Goal: Find specific page/section: Find specific page/section

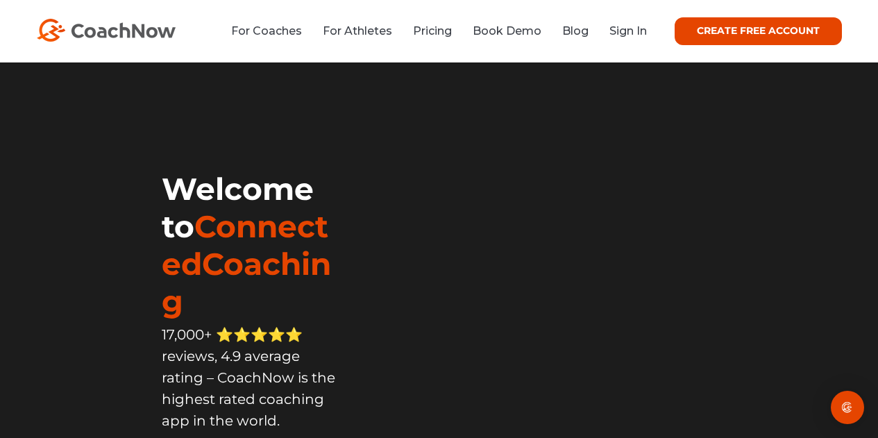
click at [634, 27] on link "Sign In" at bounding box center [627, 30] width 37 height 13
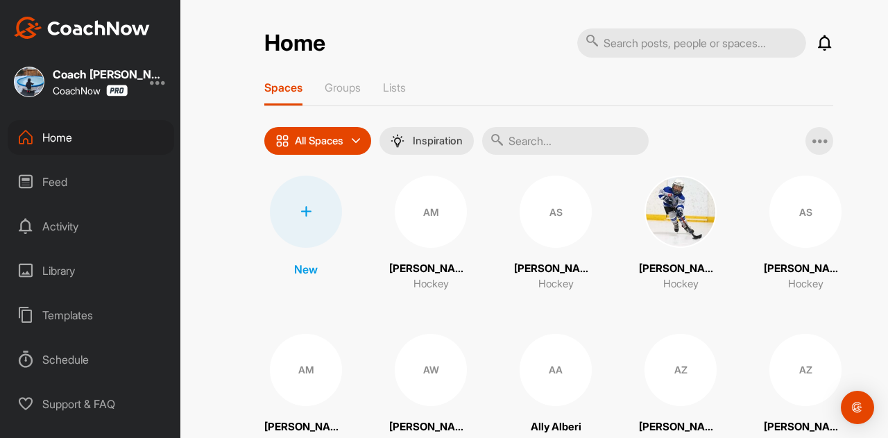
click at [533, 139] on input "text" at bounding box center [565, 141] width 167 height 28
type input "[PERSON_NAME]"
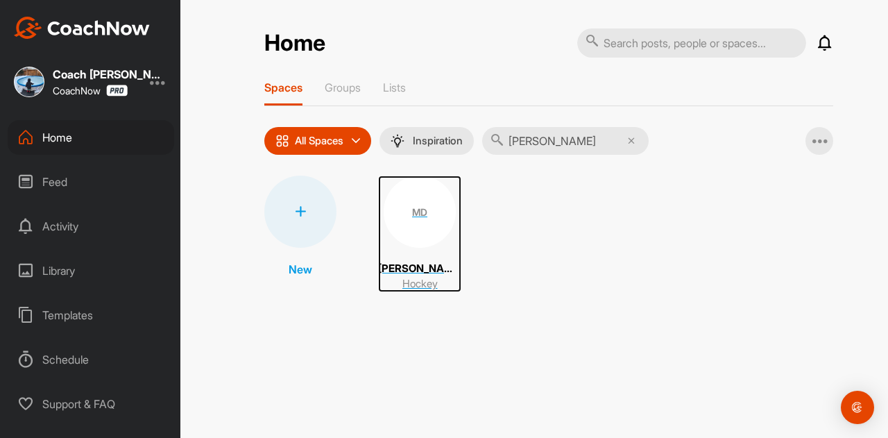
click at [394, 203] on div "MD" at bounding box center [420, 212] width 72 height 72
